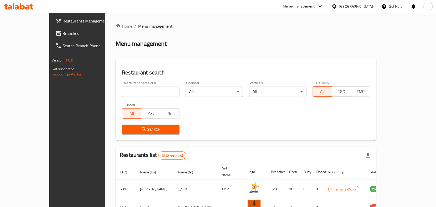
click at [370, 4] on div "[GEOGRAPHIC_DATA]" at bounding box center [356, 7] width 34 height 6
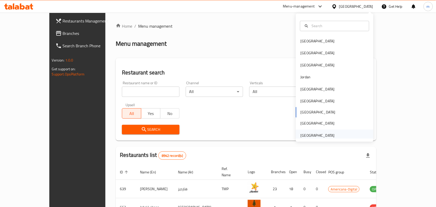
click at [301, 136] on div "United Arab Emirates" at bounding box center [318, 136] width 34 height 6
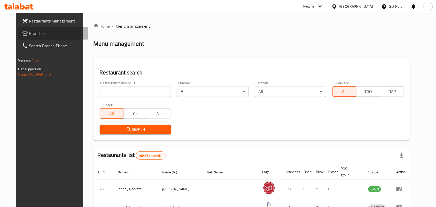
click at [39, 36] on span "Branches" at bounding box center [56, 33] width 55 height 6
